Goal: Information Seeking & Learning: Learn about a topic

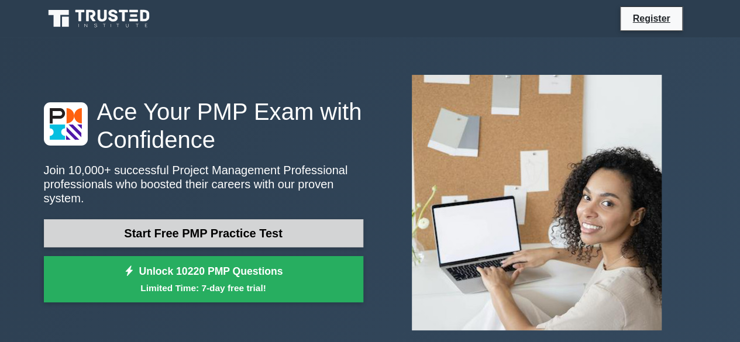
click at [262, 226] on link "Start Free PMP Practice Test" at bounding box center [203, 233] width 319 height 28
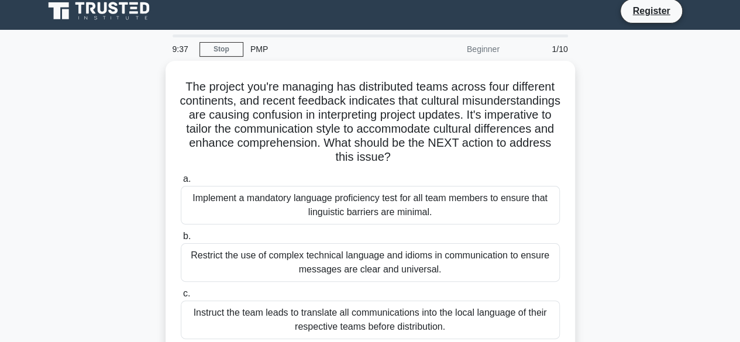
scroll to position [8, 0]
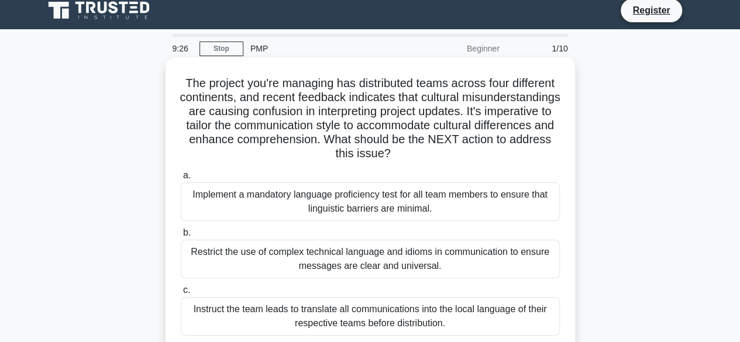
drag, startPoint x: 248, startPoint y: 102, endPoint x: 517, endPoint y: 148, distance: 272.9
click at [517, 148] on h5 "The project you're managing has distributed teams across four different contine…" at bounding box center [370, 118] width 381 height 85
click at [515, 235] on label "b. Restrict the use of complex technical language and idioms in communication t…" at bounding box center [370, 252] width 379 height 53
click at [181, 235] on input "b. Restrict the use of complex technical language and idioms in communication t…" at bounding box center [181, 233] width 0 height 8
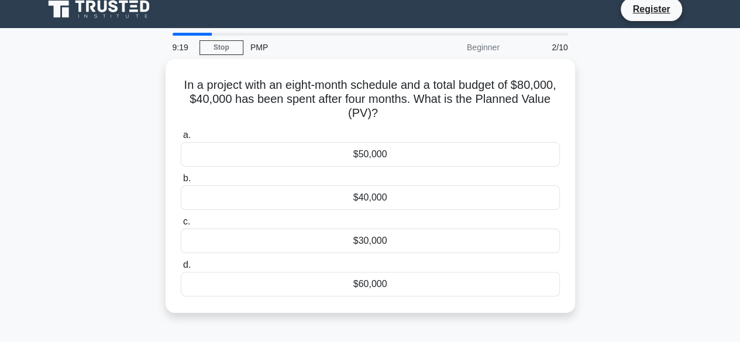
scroll to position [0, 0]
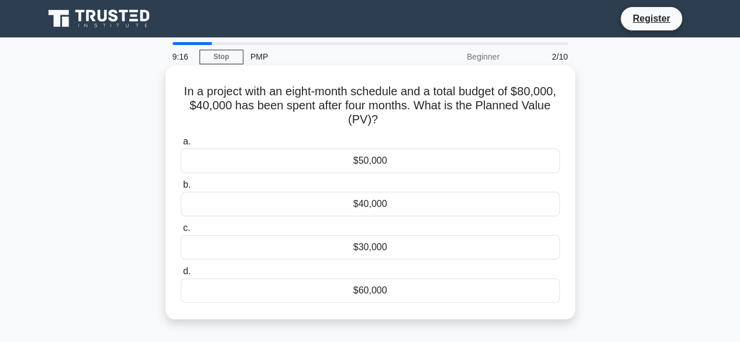
click at [380, 157] on div "$50,000" at bounding box center [370, 161] width 379 height 25
click at [181, 146] on input "a. $50,000" at bounding box center [181, 142] width 0 height 8
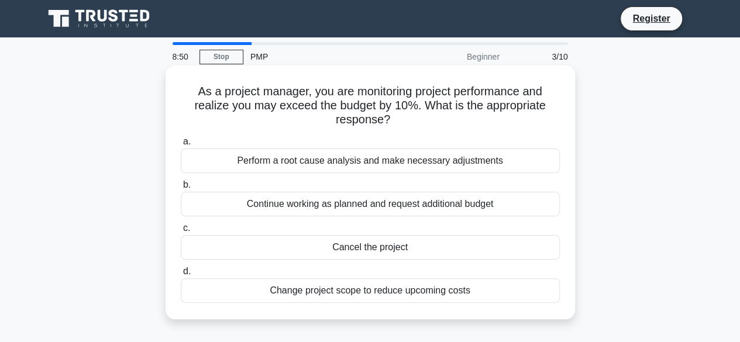
click at [384, 165] on div "Perform a root cause analysis and make necessary adjustments" at bounding box center [370, 161] width 379 height 25
click at [181, 146] on input "a. Perform a root cause analysis and make necessary adjustments" at bounding box center [181, 142] width 0 height 8
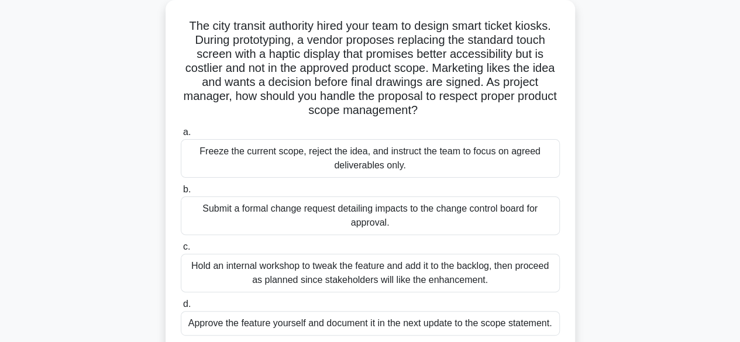
scroll to position [69, 0]
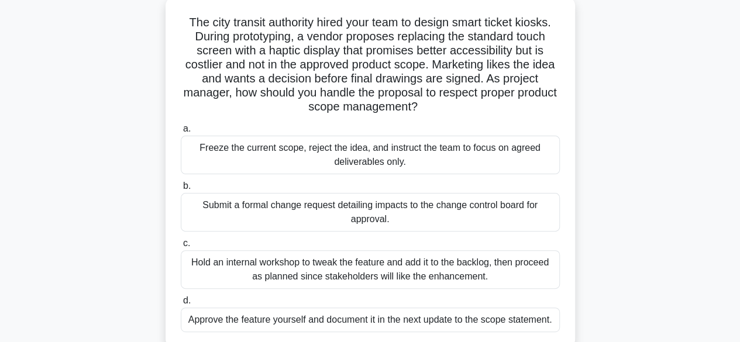
click at [410, 213] on div "Submit a formal change request detailing impacts to the change control board fo…" at bounding box center [370, 212] width 379 height 39
click at [181, 190] on input "b. Submit a formal change request detailing impacts to the change control board…" at bounding box center [181, 186] width 0 height 8
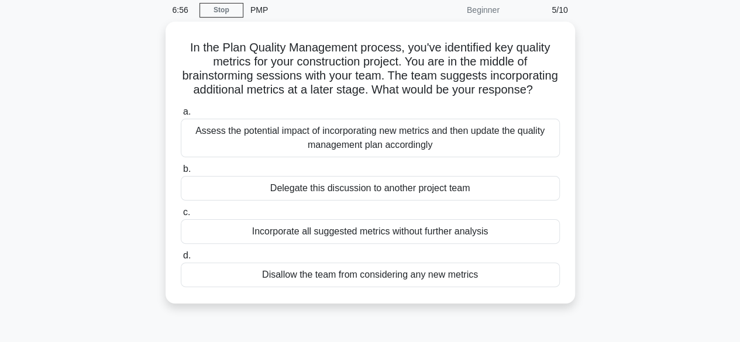
scroll to position [45, 0]
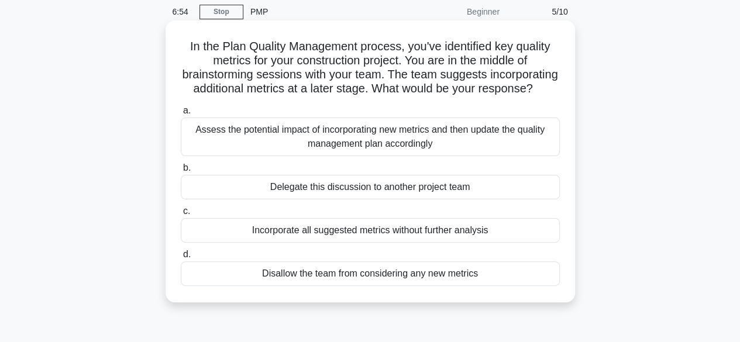
click at [465, 149] on div "Assess the potential impact of incorporating new metrics and then update the qu…" at bounding box center [370, 137] width 379 height 39
click at [181, 115] on input "a. Assess the potential impact of incorporating new metrics and then update the…" at bounding box center [181, 111] width 0 height 8
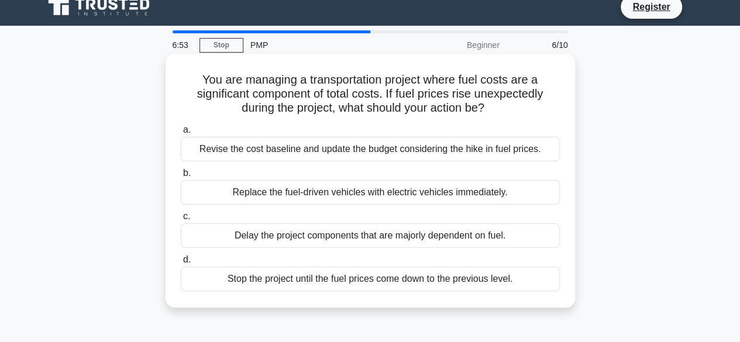
scroll to position [0, 0]
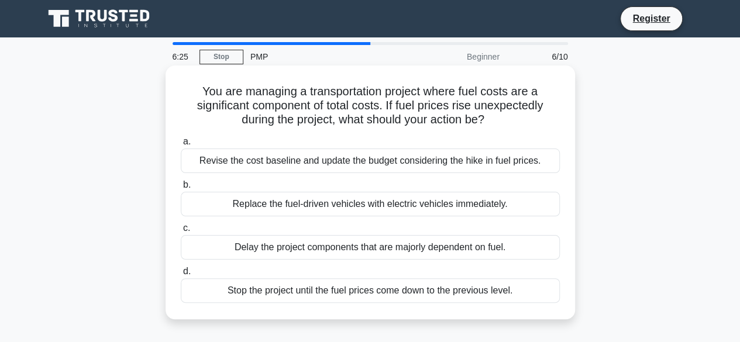
click at [451, 166] on div "Revise the cost baseline and update the budget considering the hike in fuel pri…" at bounding box center [370, 161] width 379 height 25
click at [181, 146] on input "a. Revise the cost baseline and update the budget considering the hike in fuel …" at bounding box center [181, 142] width 0 height 8
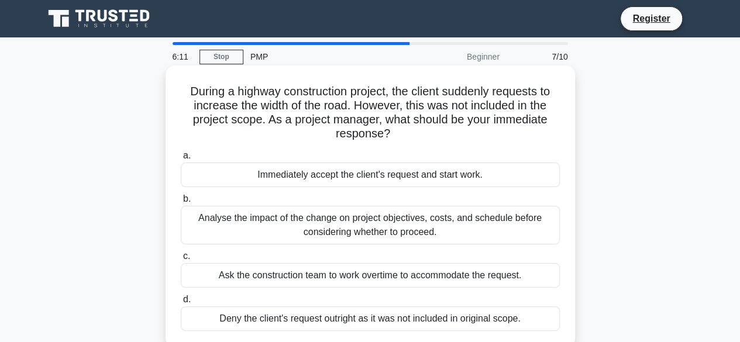
click at [378, 230] on div "Analyse the impact of the change on project objectives, costs, and schedule bef…" at bounding box center [370, 225] width 379 height 39
click at [181, 203] on input "b. Analyse the impact of the change on project objectives, costs, and schedule …" at bounding box center [181, 199] width 0 height 8
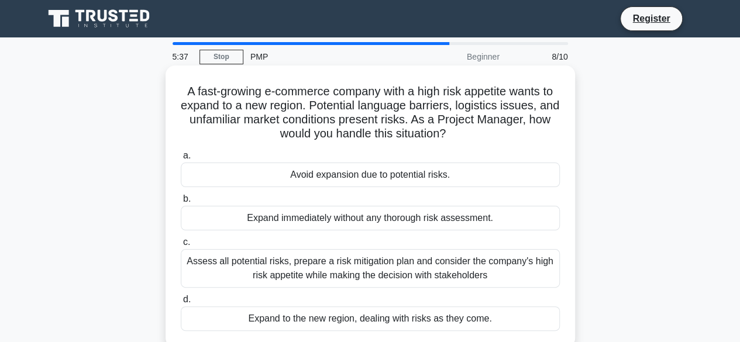
click at [373, 257] on div "Assess all potential risks, prepare a risk mitigation plan and consider the com…" at bounding box center [370, 268] width 379 height 39
click at [181, 246] on input "c. Assess all potential risks, prepare a risk mitigation plan and consider the …" at bounding box center [181, 243] width 0 height 8
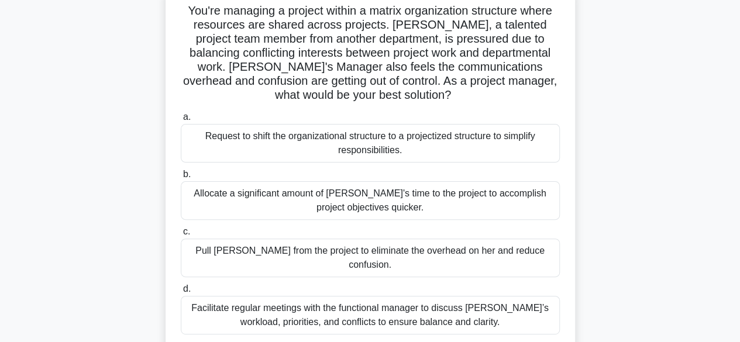
scroll to position [84, 0]
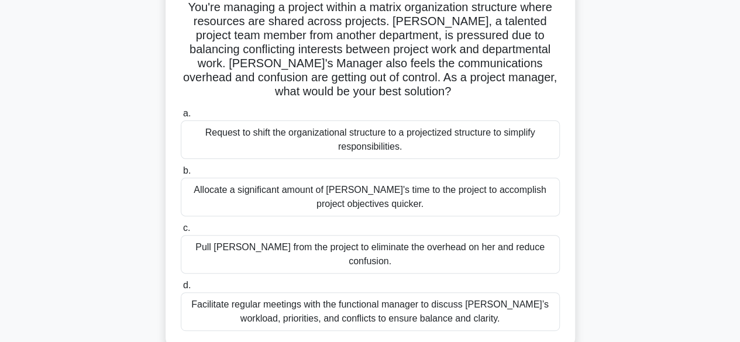
click at [361, 295] on div "Facilitate regular meetings with the functional manager to discuss Lisa’s workl…" at bounding box center [370, 311] width 379 height 39
click at [181, 290] on input "d. Facilitate regular meetings with the functional manager to discuss Lisa’s wo…" at bounding box center [181, 286] width 0 height 8
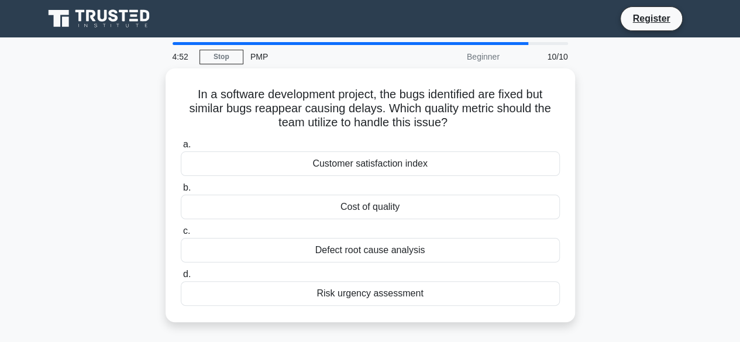
scroll to position [0, 0]
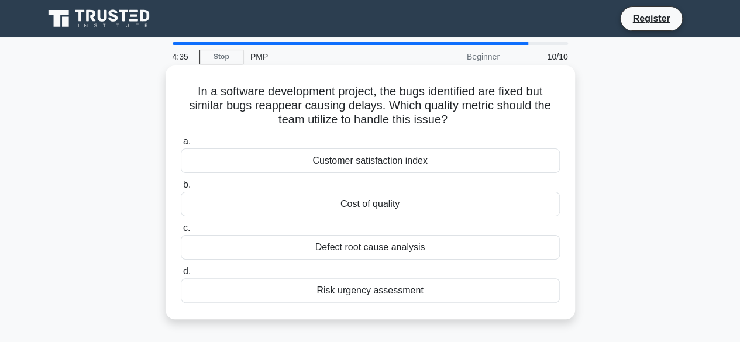
click at [392, 244] on div "Defect root cause analysis" at bounding box center [370, 247] width 379 height 25
click at [181, 232] on input "c. Defect root cause analysis" at bounding box center [181, 229] width 0 height 8
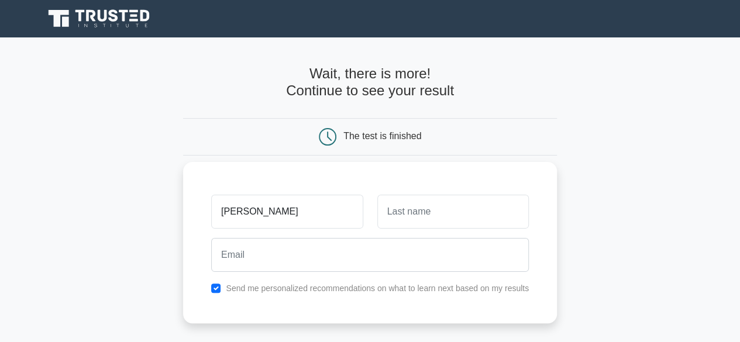
type input "[PERSON_NAME]"
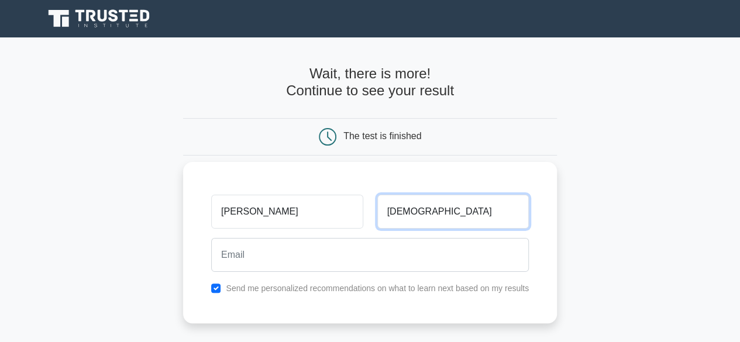
type input "[DEMOGRAPHIC_DATA]"
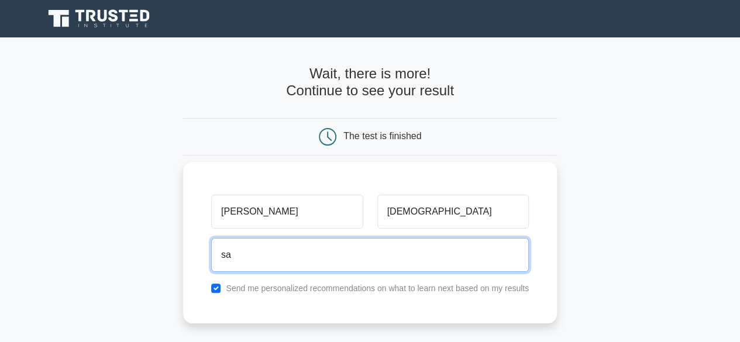
click at [261, 253] on input "sa" at bounding box center [370, 255] width 318 height 34
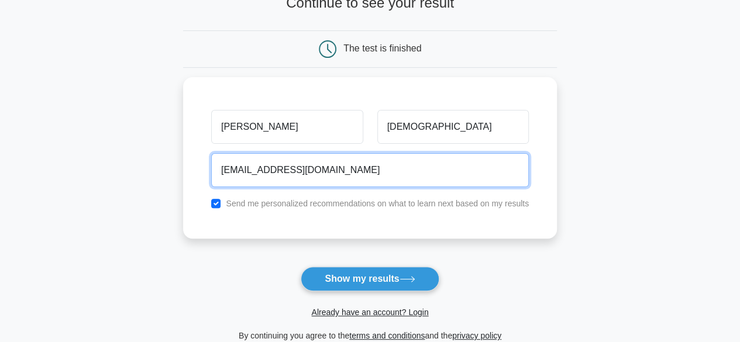
scroll to position [101, 0]
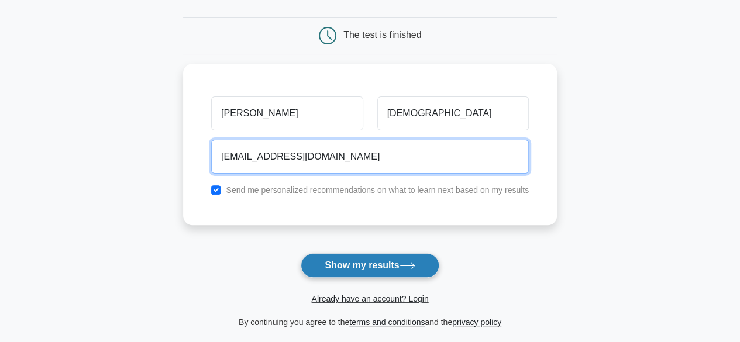
type input "saumyakrishna85@gmail.com"
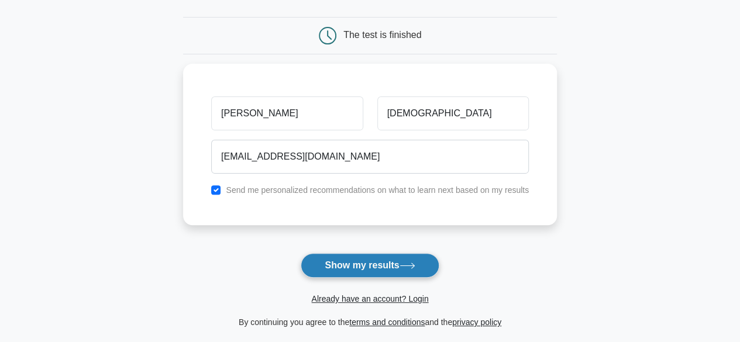
click at [333, 267] on button "Show my results" at bounding box center [370, 265] width 138 height 25
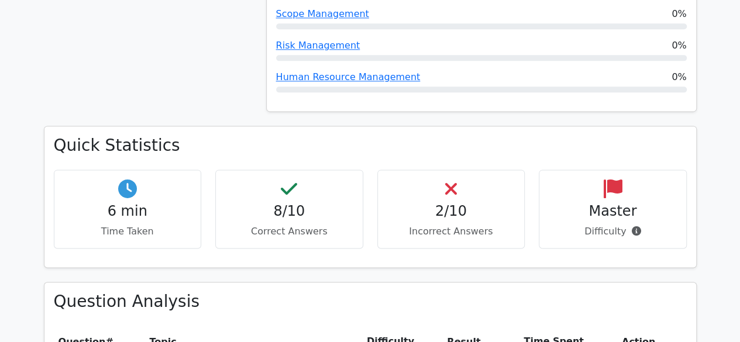
scroll to position [731, 0]
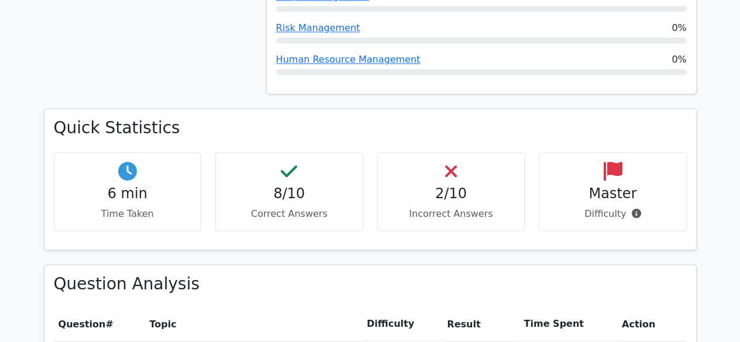
scroll to position [749, 0]
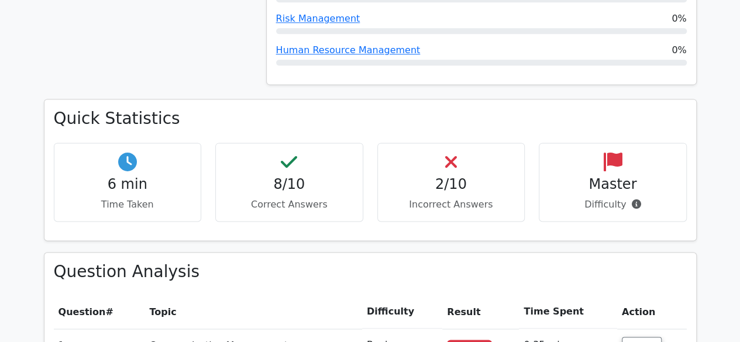
click at [477, 340] on span "Incorrect" at bounding box center [469, 346] width 45 height 12
click at [647, 337] on button "Review" at bounding box center [642, 346] width 40 height 18
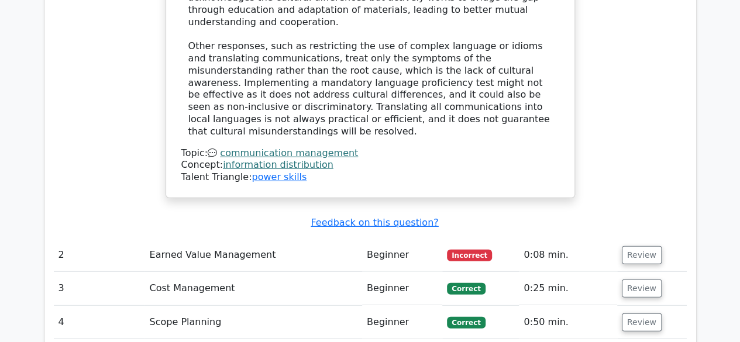
scroll to position [1532, 0]
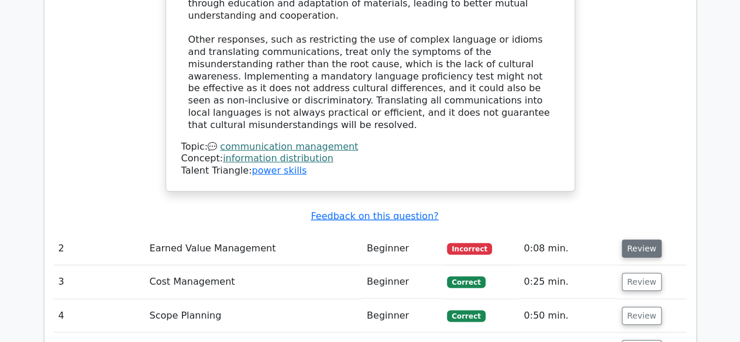
click at [639, 240] on button "Review" at bounding box center [642, 249] width 40 height 18
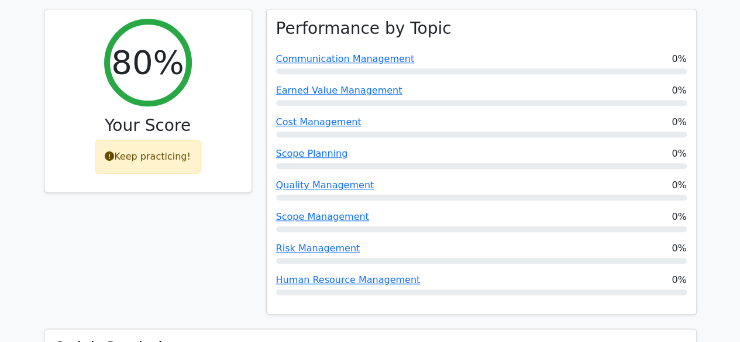
scroll to position [0, 0]
